Goal: Check status: Check status

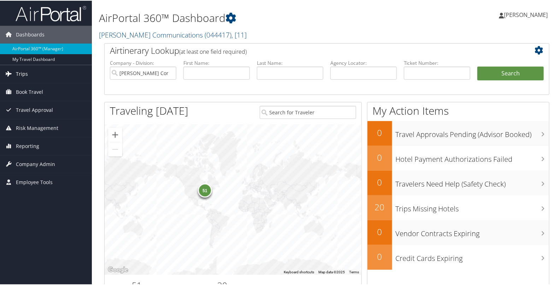
click at [51, 74] on link "Trips" at bounding box center [46, 73] width 92 height 18
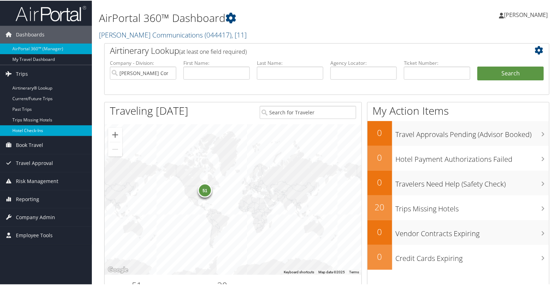
click at [32, 129] on link "Hotel Check-ins" at bounding box center [46, 129] width 92 height 11
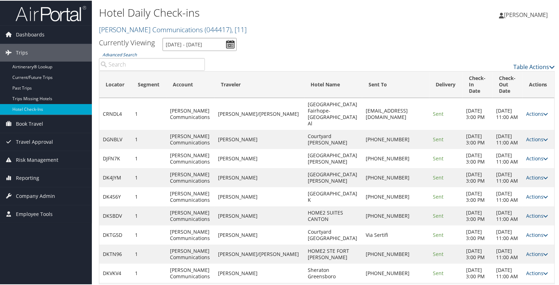
click at [232, 42] on input "[DATE] - [DATE]" at bounding box center [200, 43] width 74 height 13
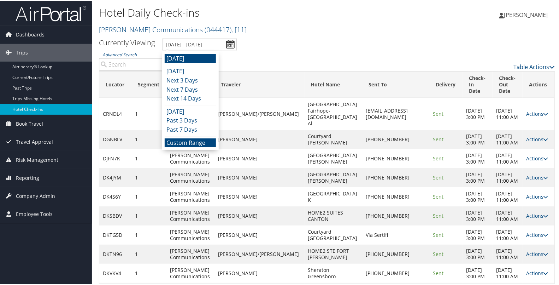
click at [186, 141] on li "Custom Range" at bounding box center [190, 141] width 51 height 9
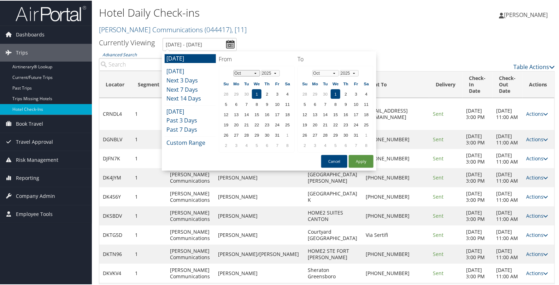
click at [246, 74] on select "Jan Feb Mar Apr May Jun [DATE] Aug Sep Oct Nov Dec" at bounding box center [247, 72] width 27 height 6
click at [225, 122] on td "21" at bounding box center [226, 124] width 10 height 10
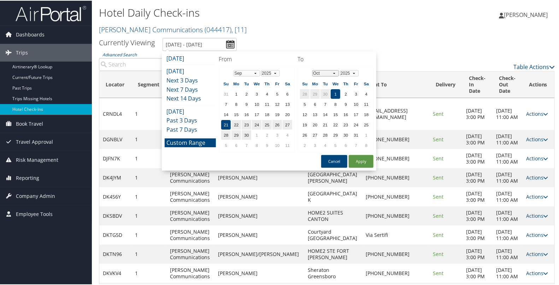
click at [334, 71] on select "Jan Feb Mar Apr May Jun [DATE] Aug Sep Oct Nov Dec" at bounding box center [325, 72] width 27 height 6
click at [334, 123] on td "24" at bounding box center [336, 124] width 10 height 10
click at [359, 159] on button "Apply" at bounding box center [361, 160] width 25 height 13
type input "[DATE] - [DATE]"
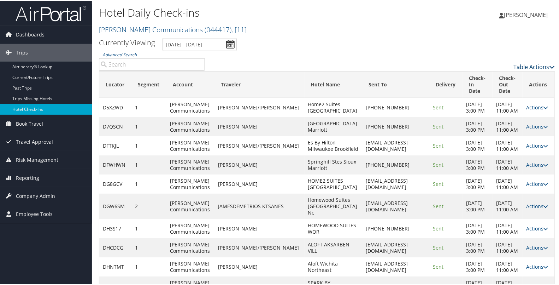
click at [534, 66] on link "Table Actions" at bounding box center [534, 66] width 41 height 8
click at [499, 101] on link "Page Length" at bounding box center [505, 101] width 93 height 12
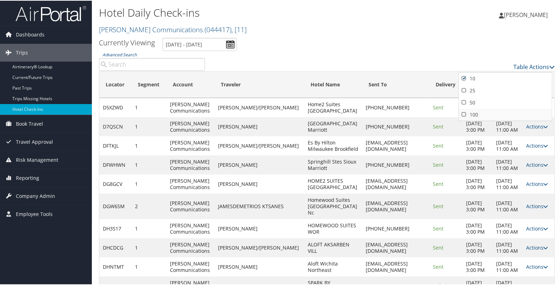
click at [485, 115] on link "100" at bounding box center [505, 114] width 93 height 12
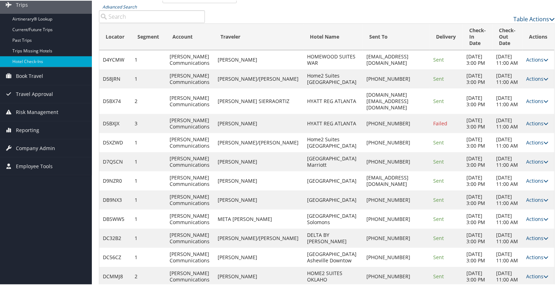
scroll to position [52, 0]
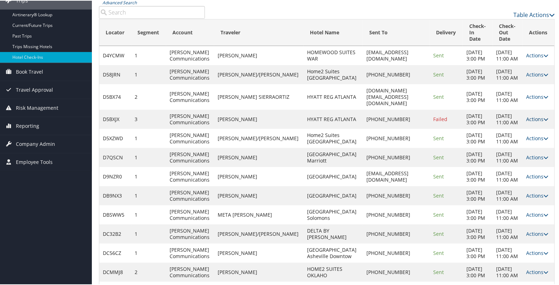
click at [529, 122] on link "Actions" at bounding box center [537, 118] width 22 height 7
click at [512, 158] on link "Logs" at bounding box center [514, 157] width 60 height 12
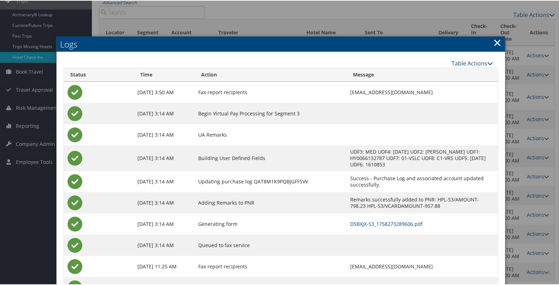
click at [375, 221] on link "D5BXJX-S3_1758273289606.pdf" at bounding box center [387, 223] width 72 height 7
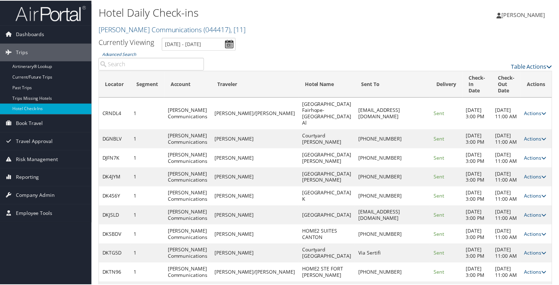
scroll to position [52, 0]
